Goal: Communication & Community: Connect with others

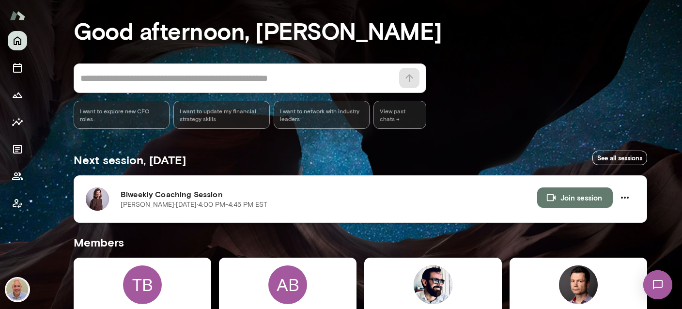
scroll to position [57, 0]
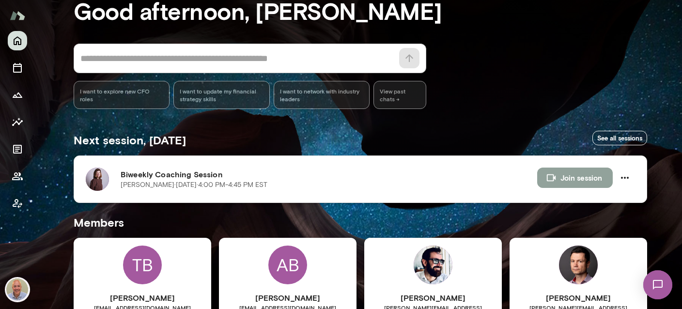
click at [581, 180] on button "Join session" at bounding box center [575, 178] width 76 height 20
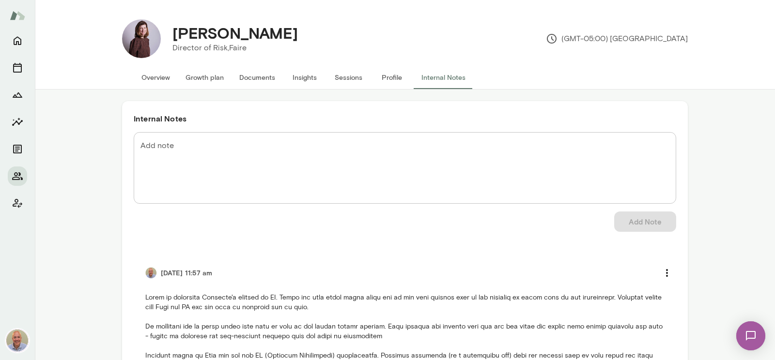
scroll to position [230, 0]
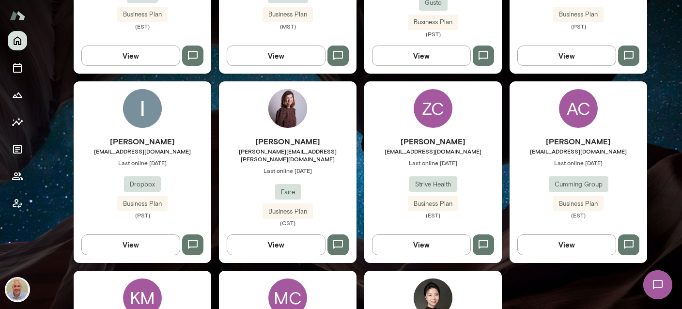
scroll to position [403, 0]
click at [283, 116] on img at bounding box center [287, 108] width 39 height 39
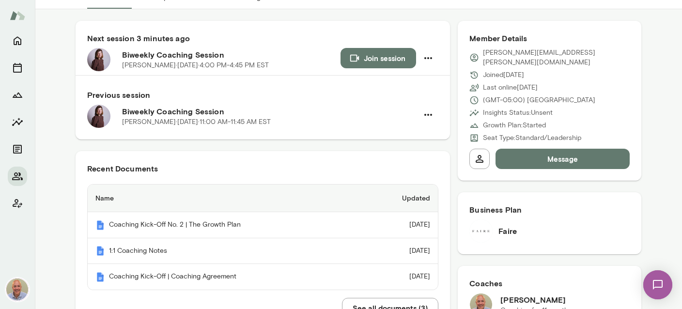
scroll to position [115, 0]
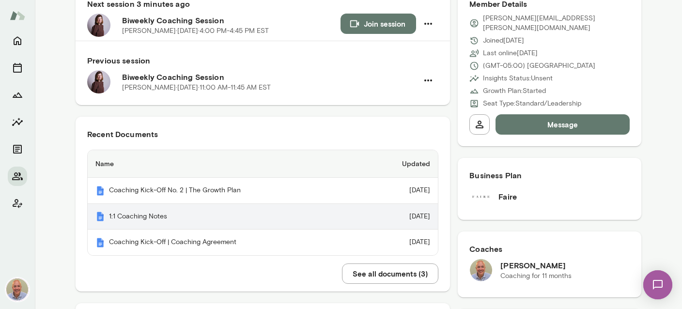
click at [157, 212] on th "1:1 Coaching Notes" at bounding box center [226, 217] width 276 height 26
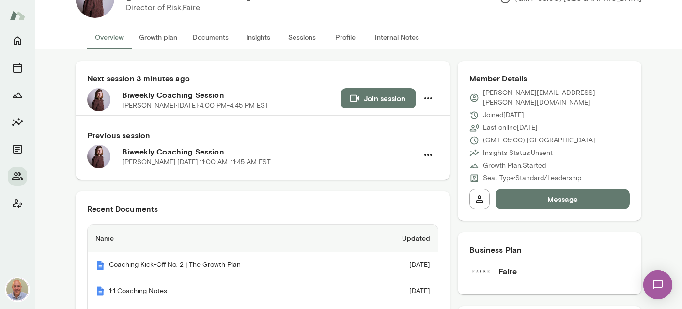
scroll to position [0, 0]
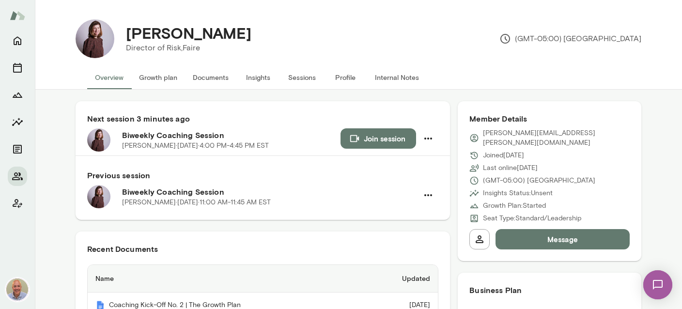
click at [554, 229] on button "Message" at bounding box center [563, 239] width 134 height 20
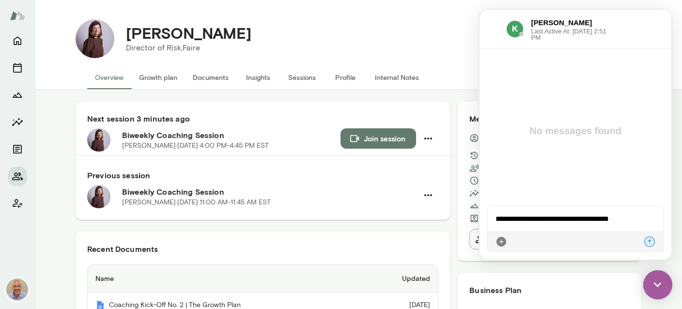
click at [649, 242] on icon at bounding box center [650, 242] width 12 height 12
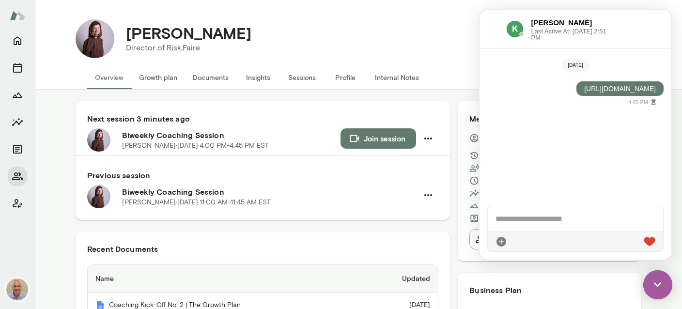
scroll to position [51, 0]
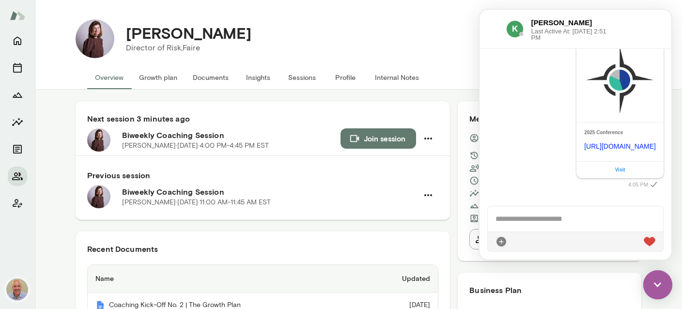
click at [451, 39] on div "[PERSON_NAME] Director of Risk, Faire (GMT-05:00) [GEOGRAPHIC_DATA]" at bounding box center [377, 38] width 527 height 39
